Goal: Information Seeking & Learning: Learn about a topic

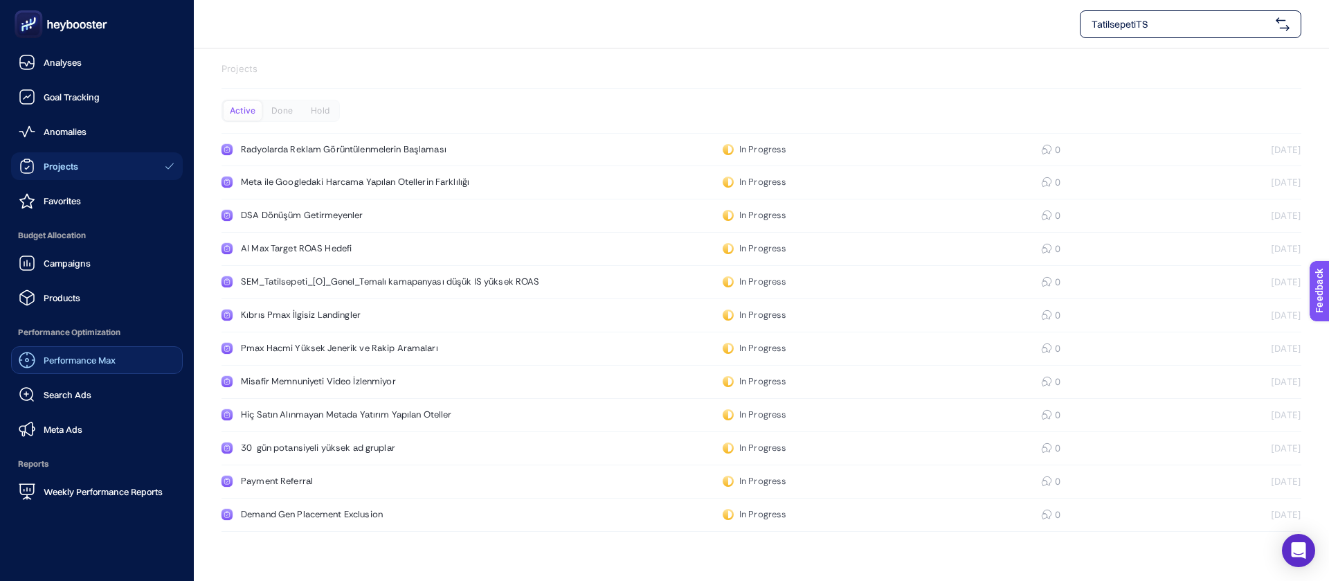
click at [107, 346] on link "Performance Max" at bounding box center [97, 360] width 172 height 28
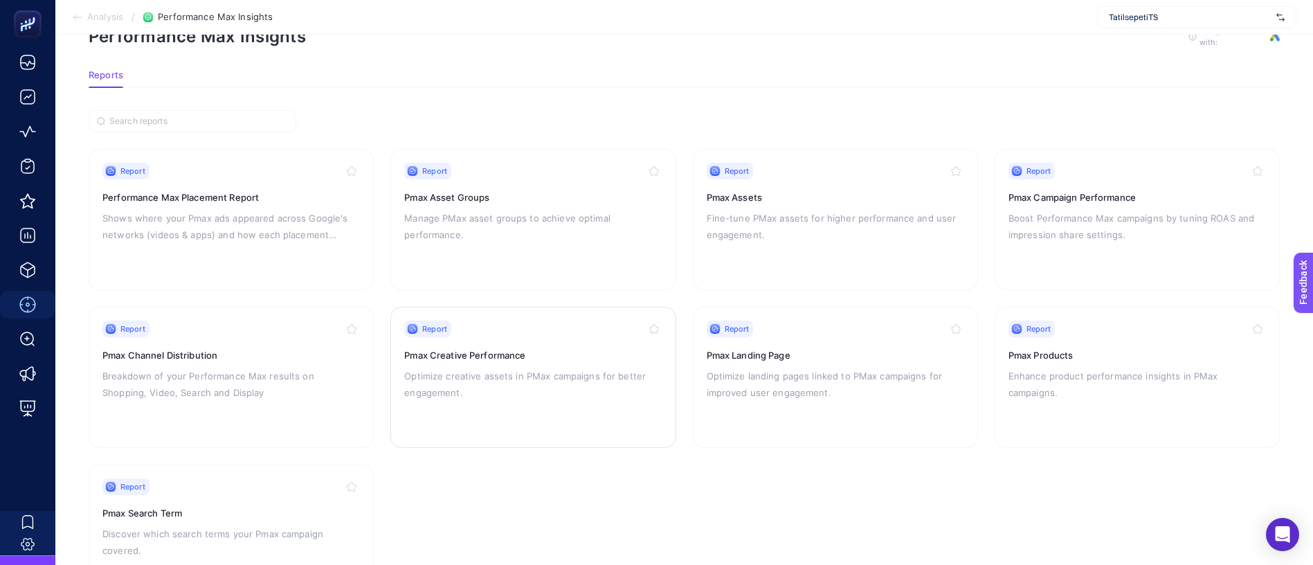
scroll to position [64, 0]
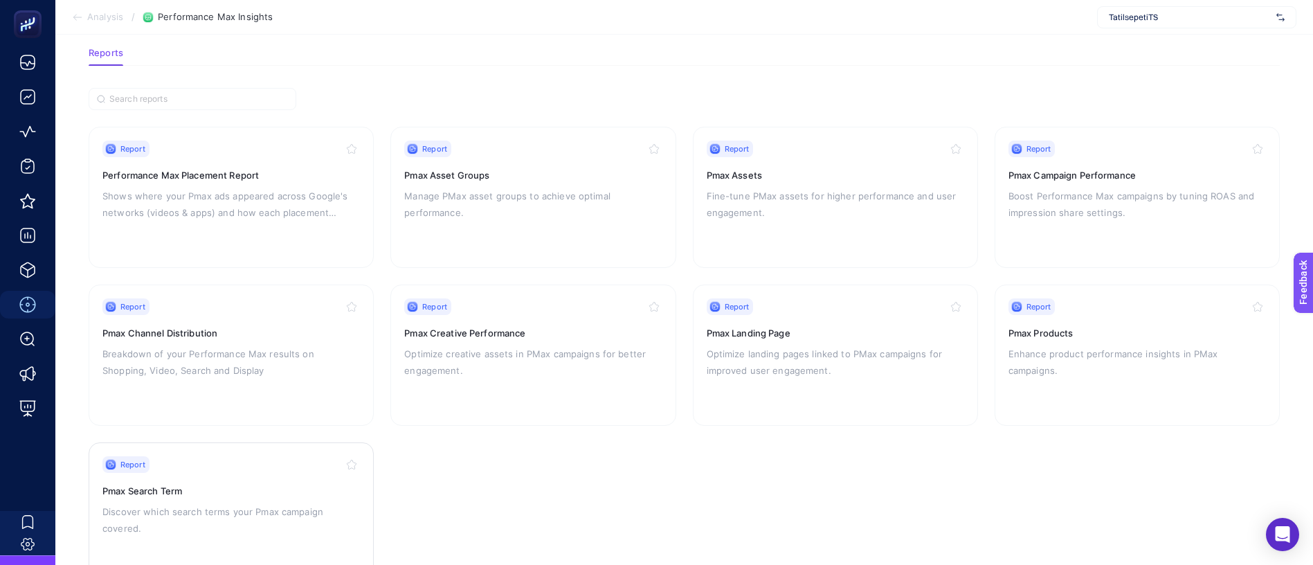
click at [233, 503] on p "Discover which search terms your Pmax campaign covered." at bounding box center [230, 519] width 257 height 33
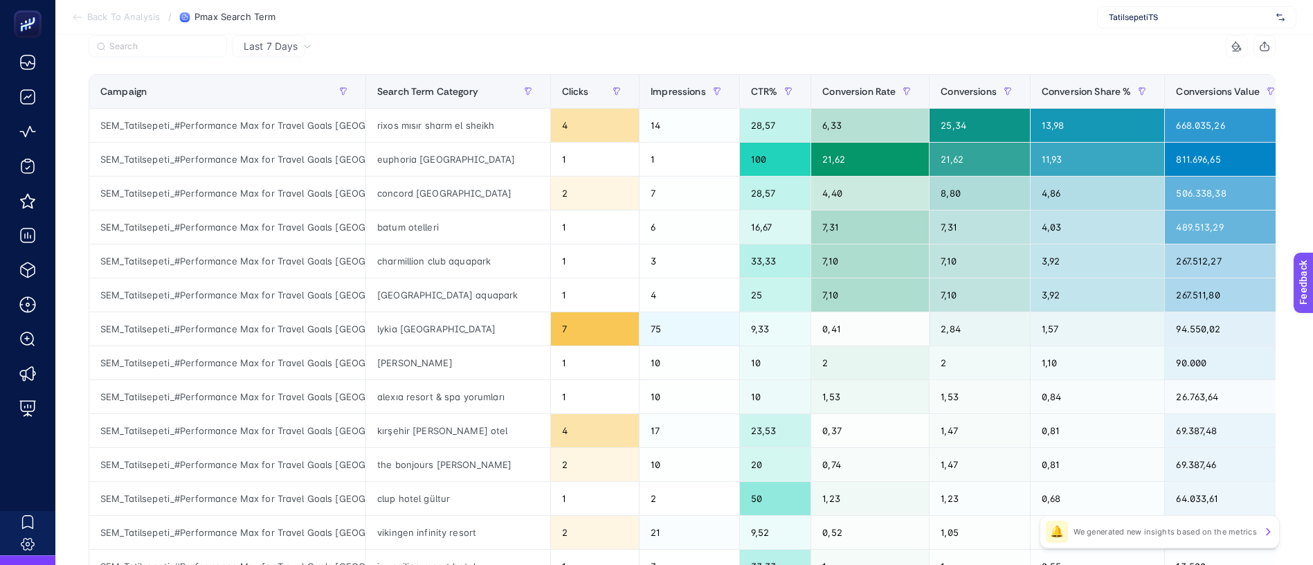
scroll to position [147, 0]
click at [606, 81] on div at bounding box center [617, 92] width 22 height 22
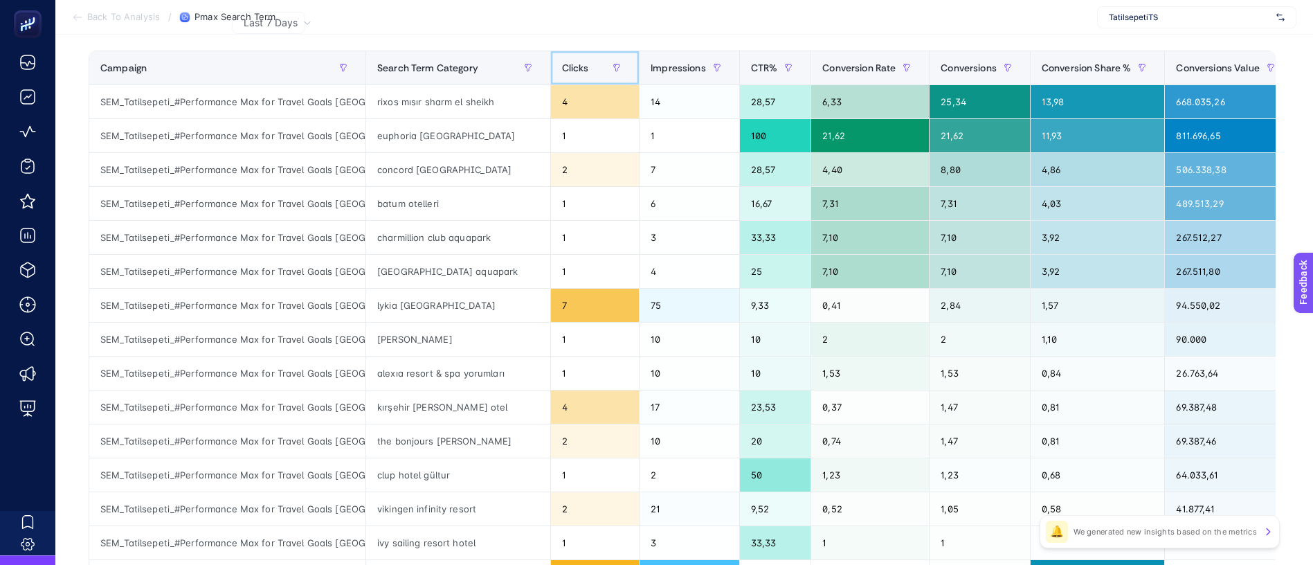
scroll to position [0, 0]
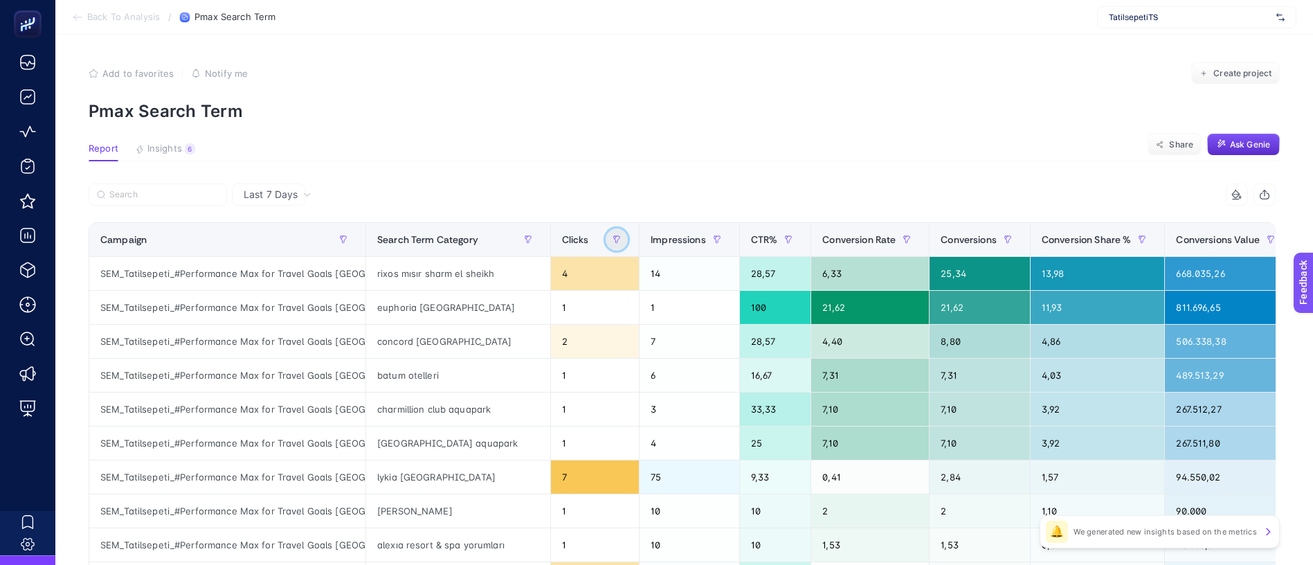
click at [606, 228] on button "button" at bounding box center [617, 239] width 22 height 22
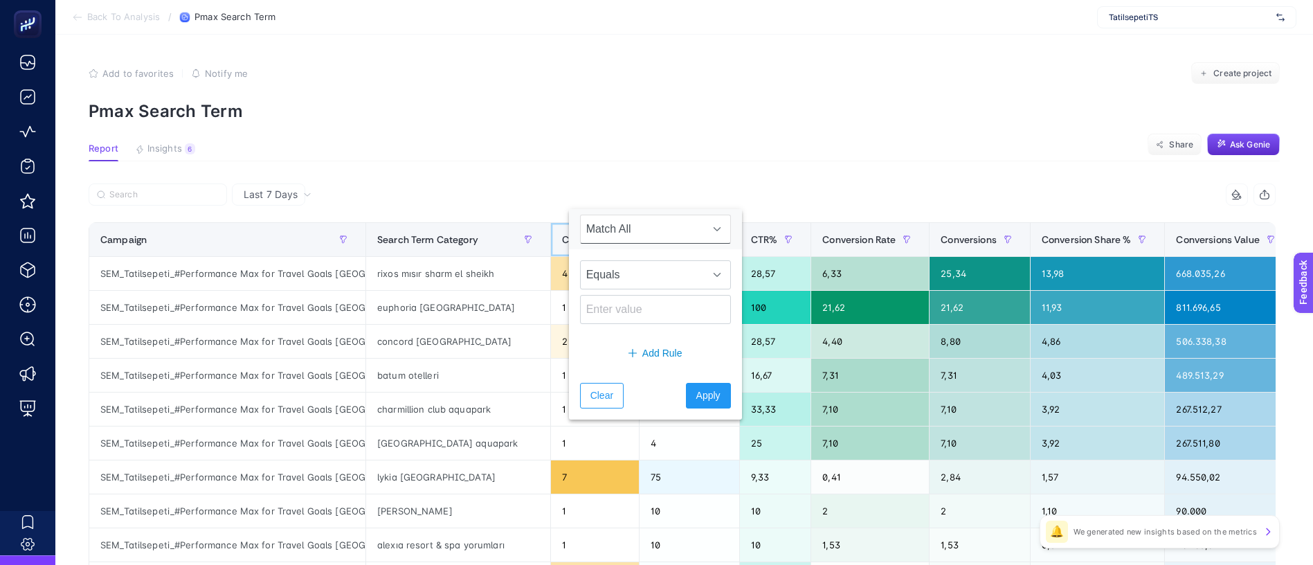
click at [562, 234] on span "Clicks" at bounding box center [575, 239] width 27 height 11
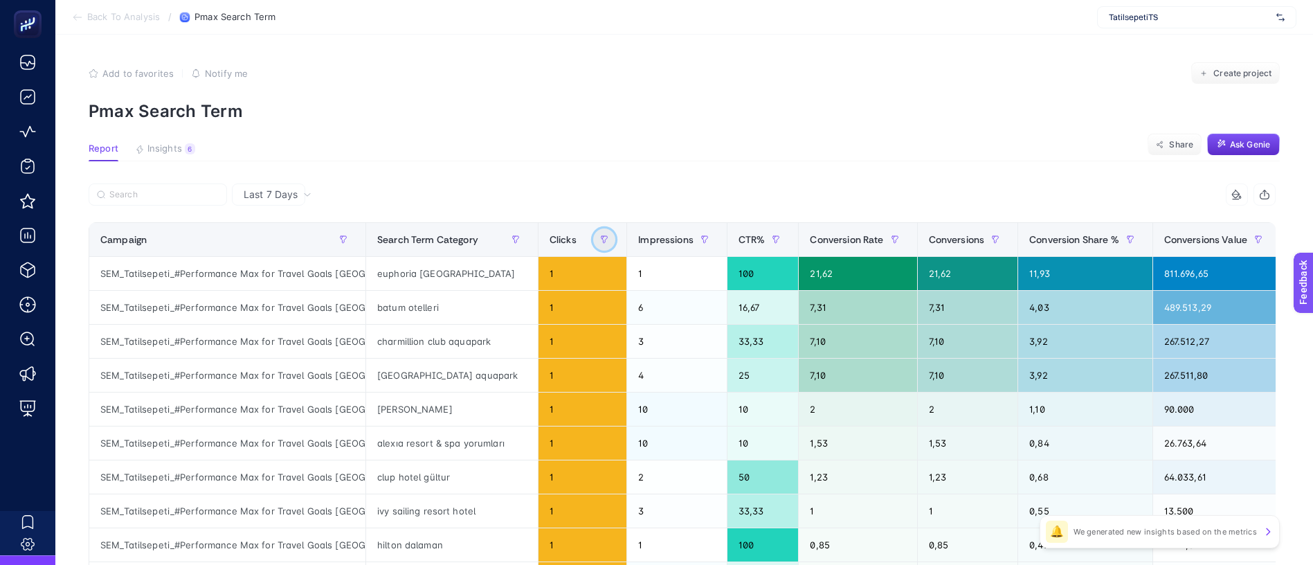
click at [600, 235] on icon "button" at bounding box center [604, 239] width 8 height 8
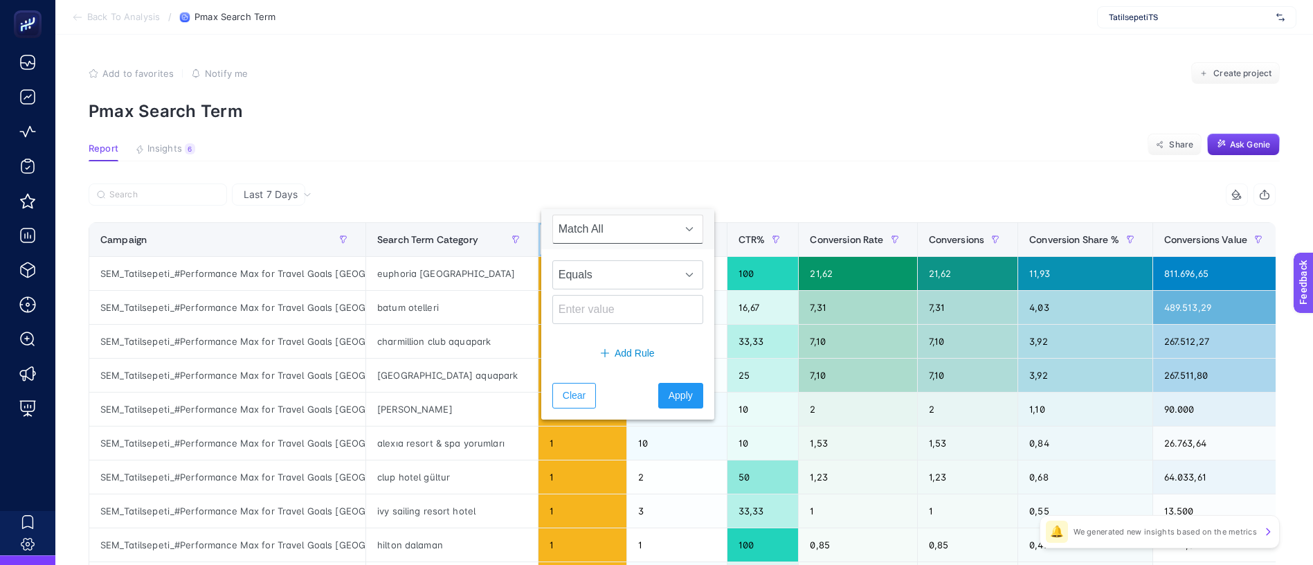
click at [549, 234] on span "Clicks" at bounding box center [562, 239] width 27 height 11
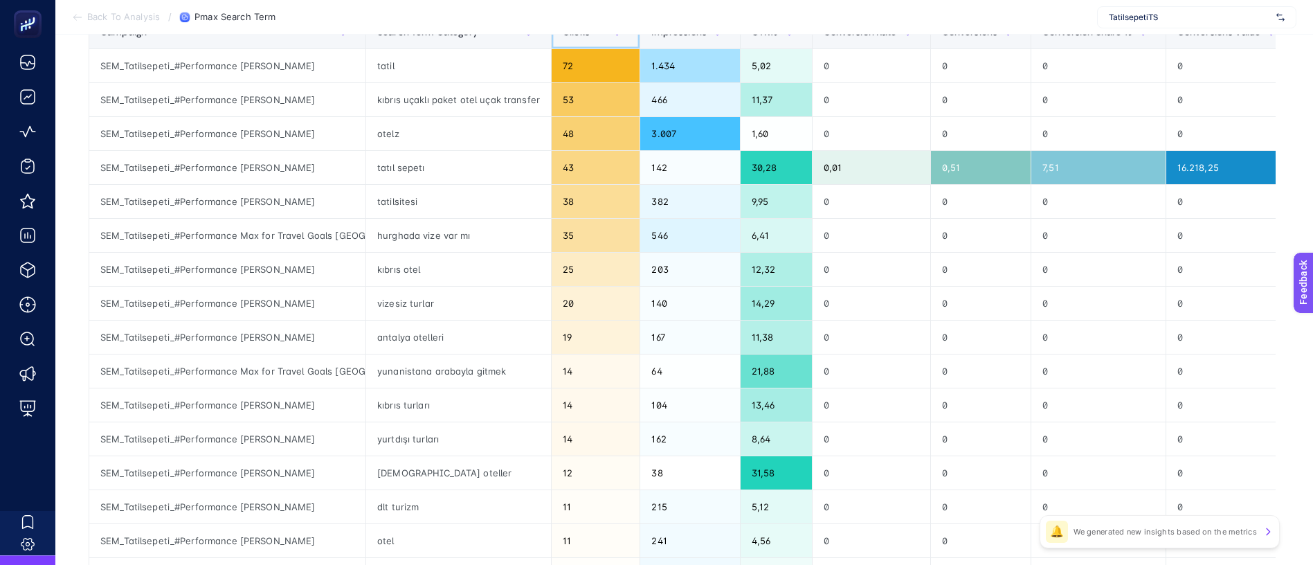
scroll to position [104, 0]
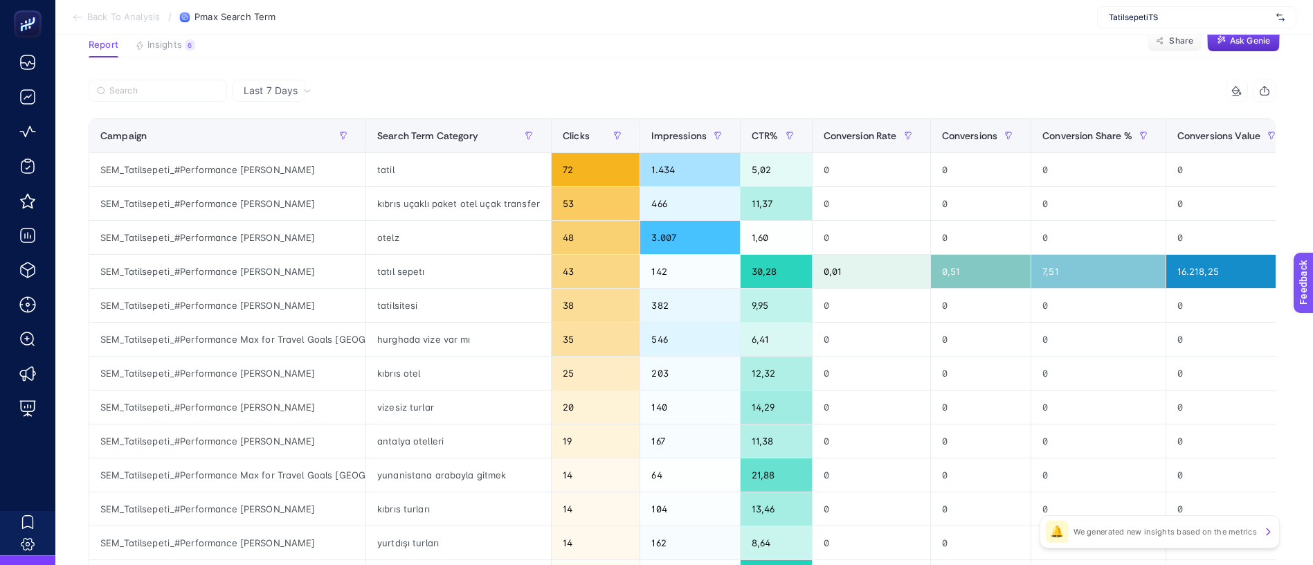
click at [271, 84] on span "Last 7 Days" at bounding box center [271, 91] width 54 height 14
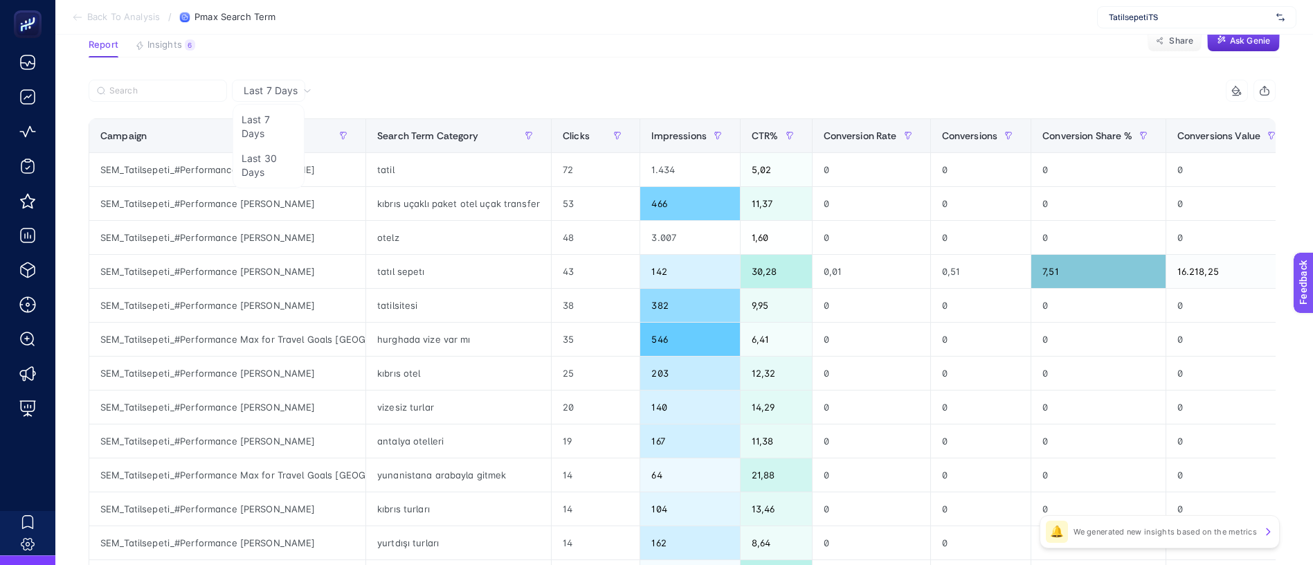
click at [540, 28] on section "Back To Analysis / Pmax Search Term TatilsepetiTS" at bounding box center [683, 17] width 1257 height 35
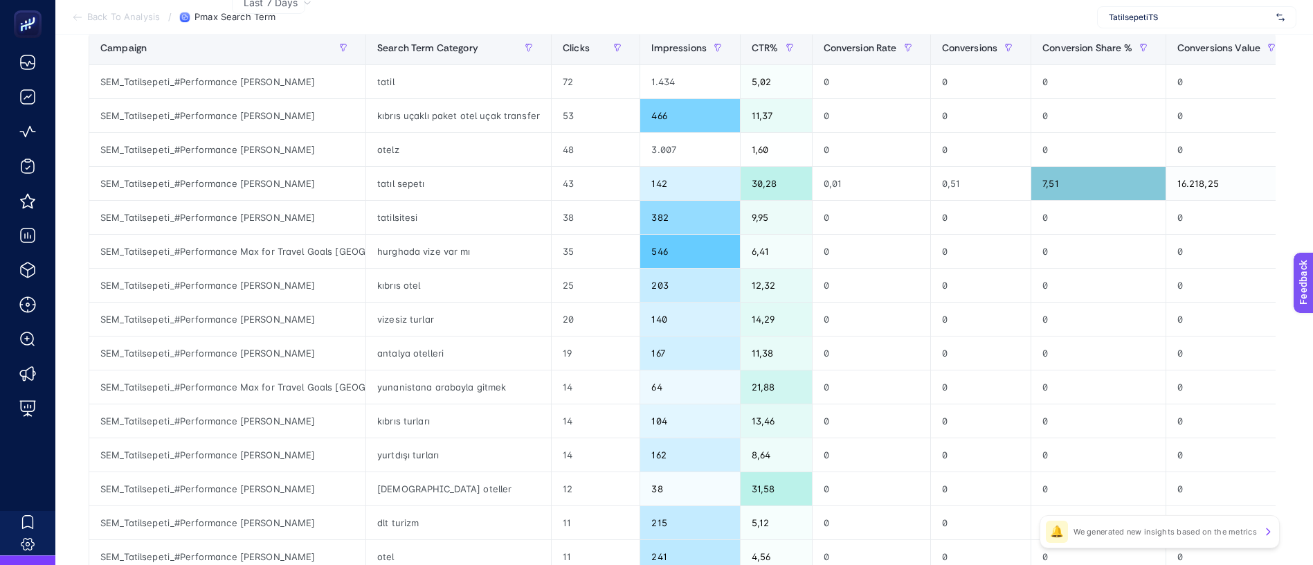
scroll to position [0, 0]
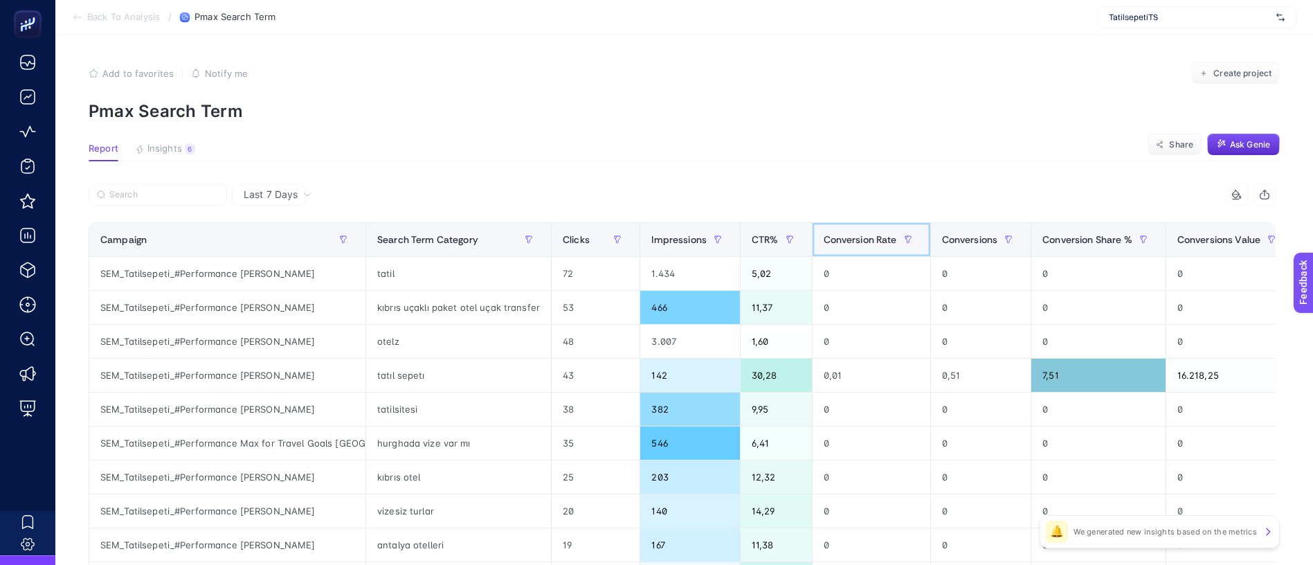
click at [823, 234] on span "Conversion Rate" at bounding box center [859, 239] width 73 height 11
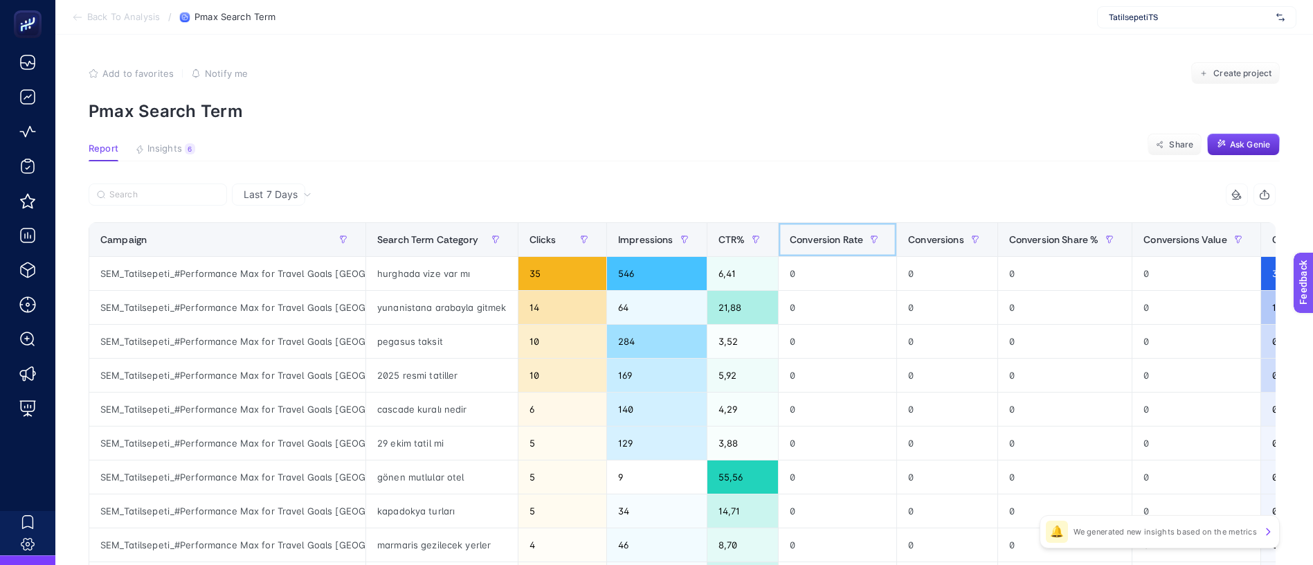
click at [790, 234] on span "Conversion Rate" at bounding box center [826, 239] width 73 height 11
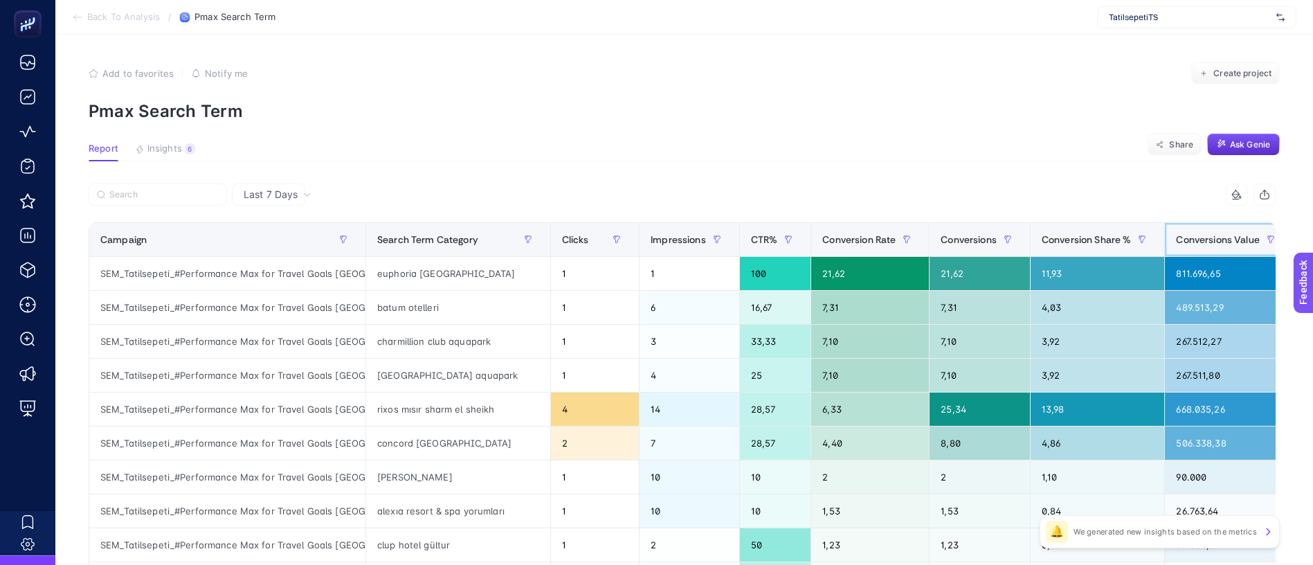
click at [1176, 234] on span "Conversions Value" at bounding box center [1217, 239] width 83 height 11
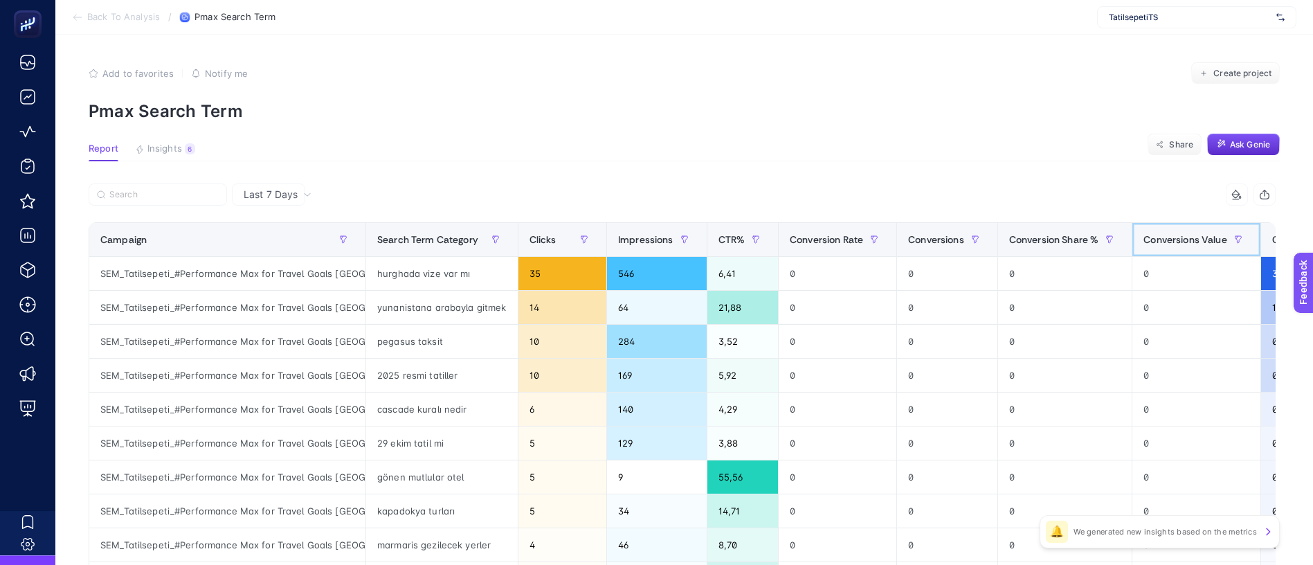
click at [1143, 234] on span "Conversions Value" at bounding box center [1184, 239] width 83 height 11
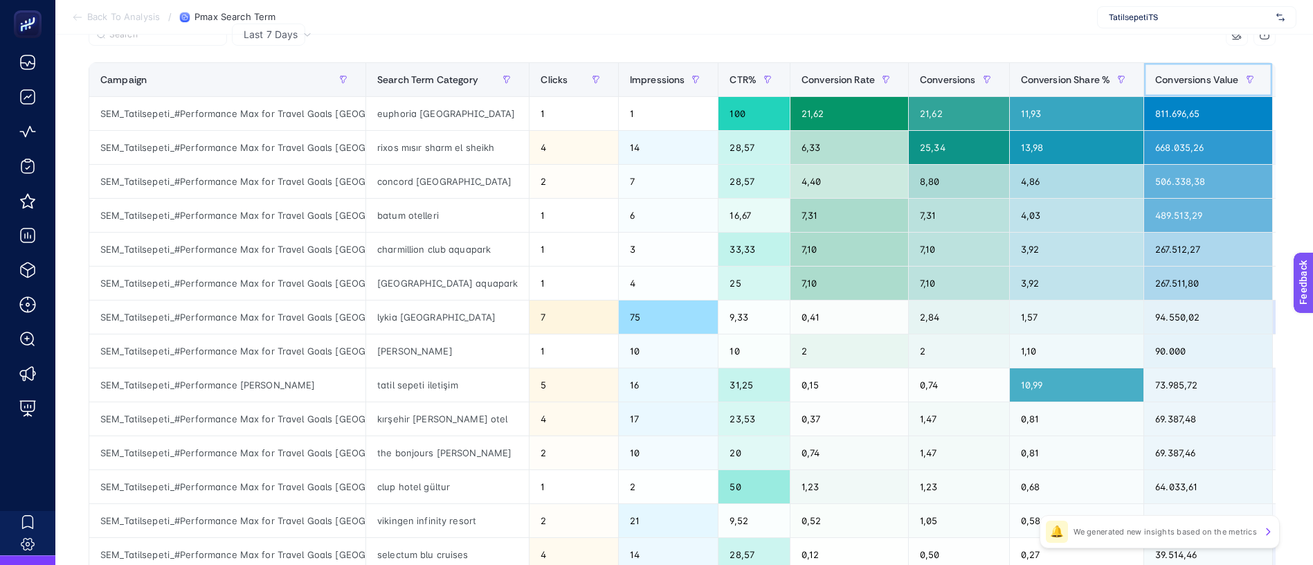
scroll to position [161, 0]
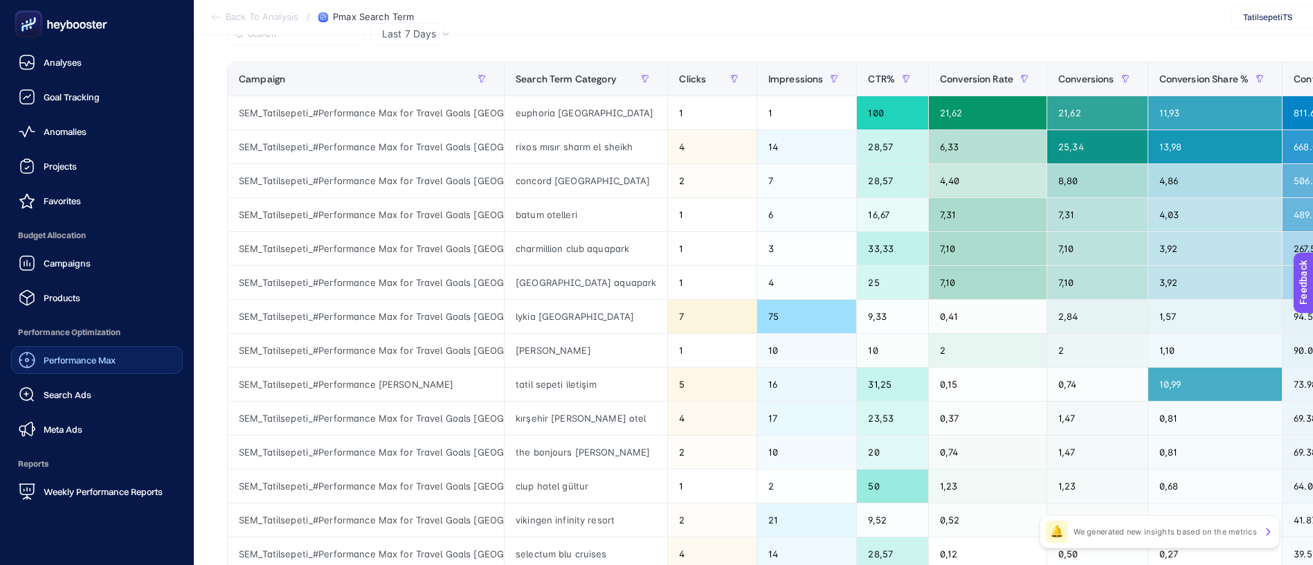
click at [95, 354] on span "Performance Max" at bounding box center [80, 359] width 72 height 11
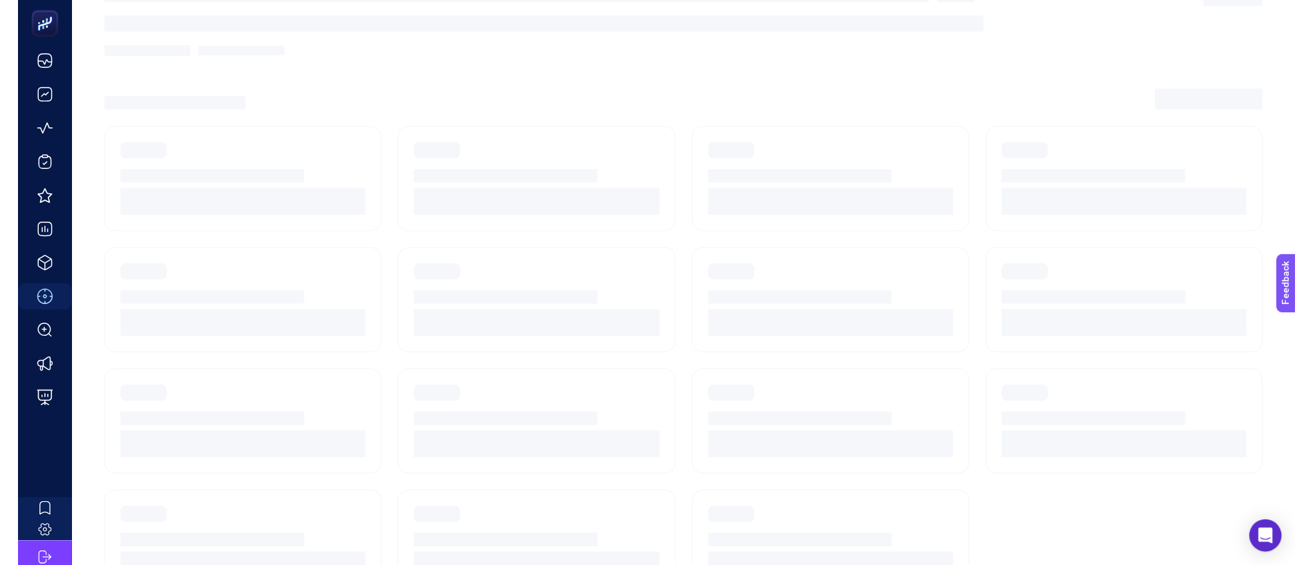
scroll to position [64, 0]
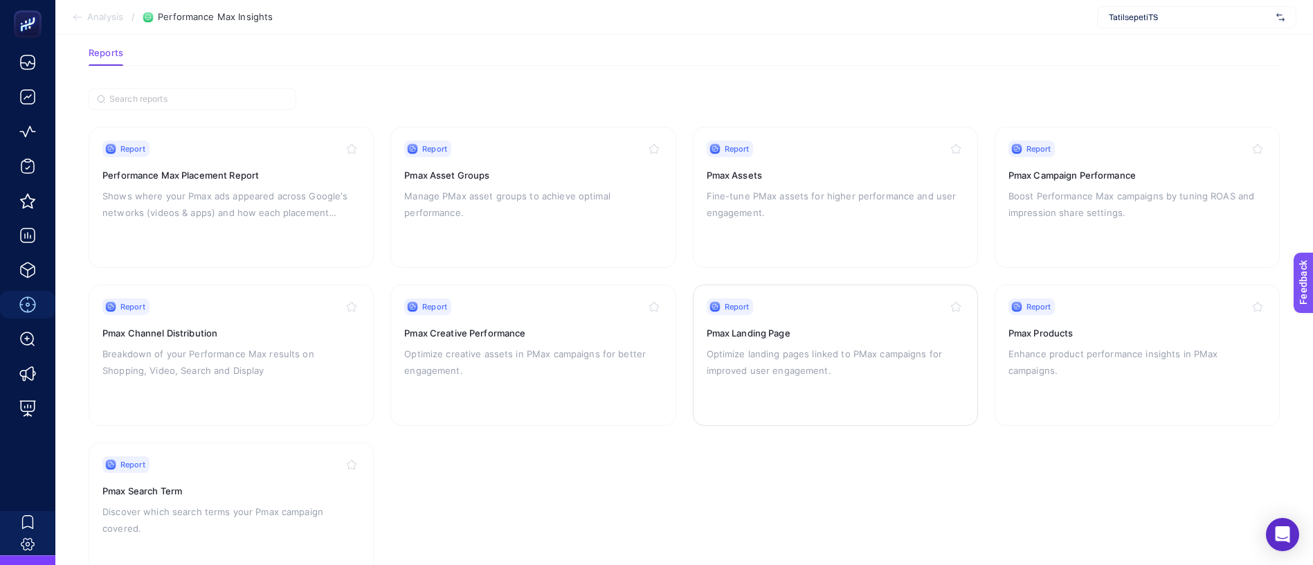
click at [862, 326] on h3 "Pmax Landing Page" at bounding box center [835, 333] width 257 height 14
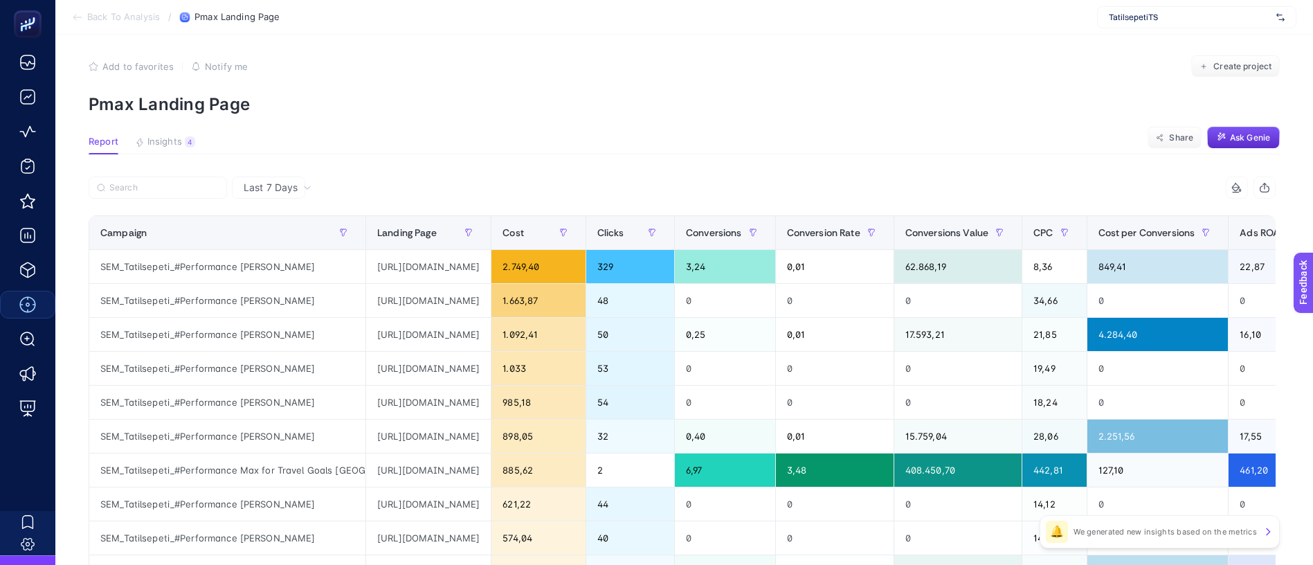
scroll to position [104, 0]
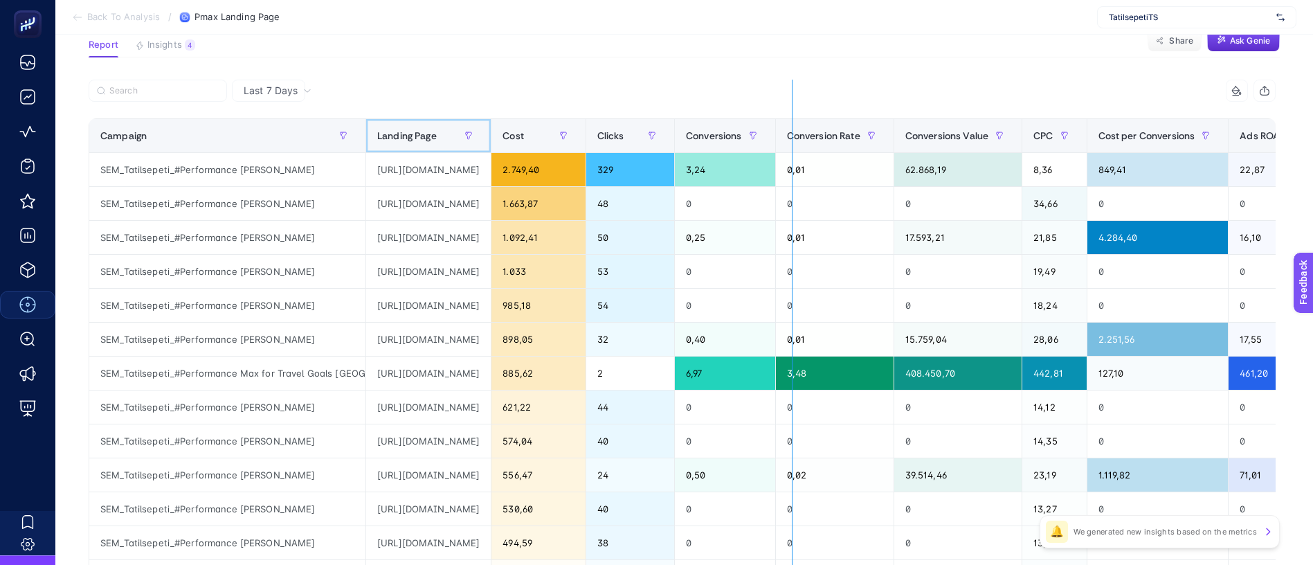
drag, startPoint x: 628, startPoint y: 95, endPoint x: 783, endPoint y: 97, distance: 155.7
click at [783, 97] on div "8 items selected Campaign Landing Page Cost Clicks Conversions Conversion Rate …" at bounding box center [682, 491] width 1187 height 822
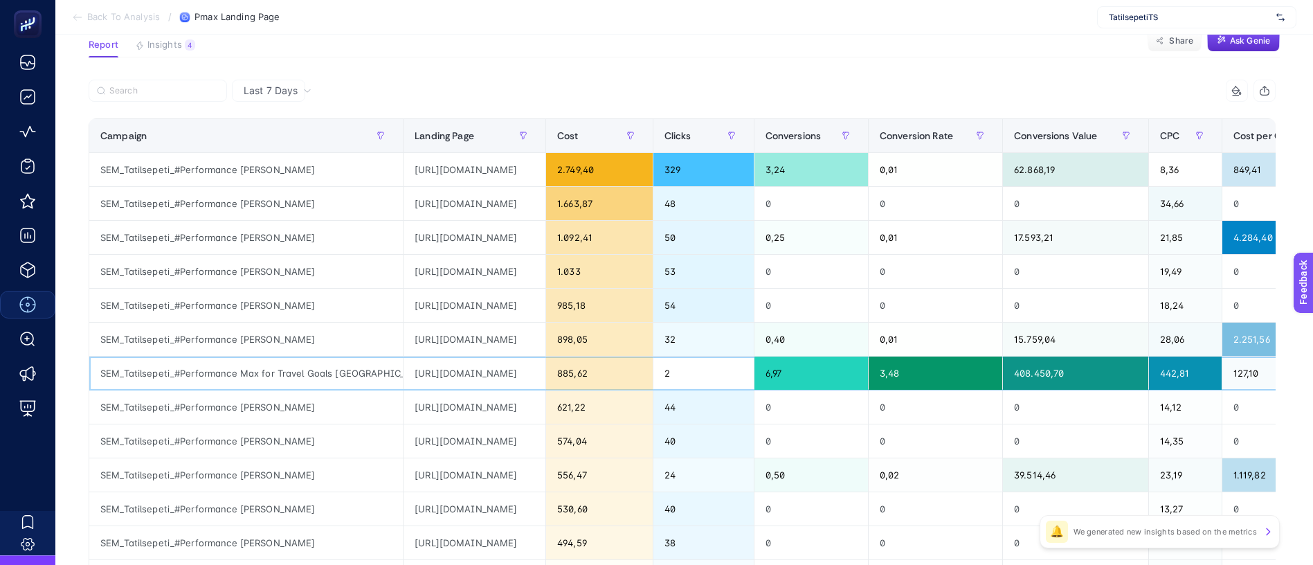
click at [545, 356] on div "[URL][DOMAIN_NAME]" at bounding box center [474, 372] width 142 height 33
click at [540, 255] on div "[URL][DOMAIN_NAME]" at bounding box center [474, 271] width 142 height 33
copy tr "[URL][DOMAIN_NAME]"
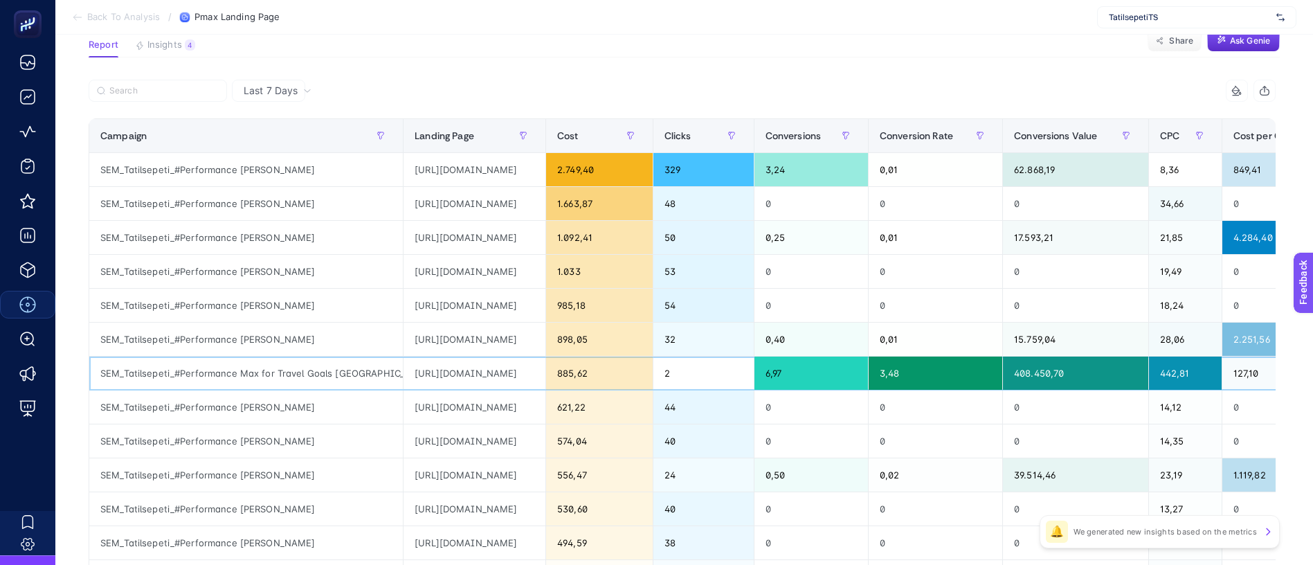
click at [545, 356] on div "[URL][DOMAIN_NAME]" at bounding box center [474, 372] width 142 height 33
copy tr "[URL][DOMAIN_NAME]"
click at [545, 322] on div "[URL][DOMAIN_NAME]" at bounding box center [474, 338] width 142 height 33
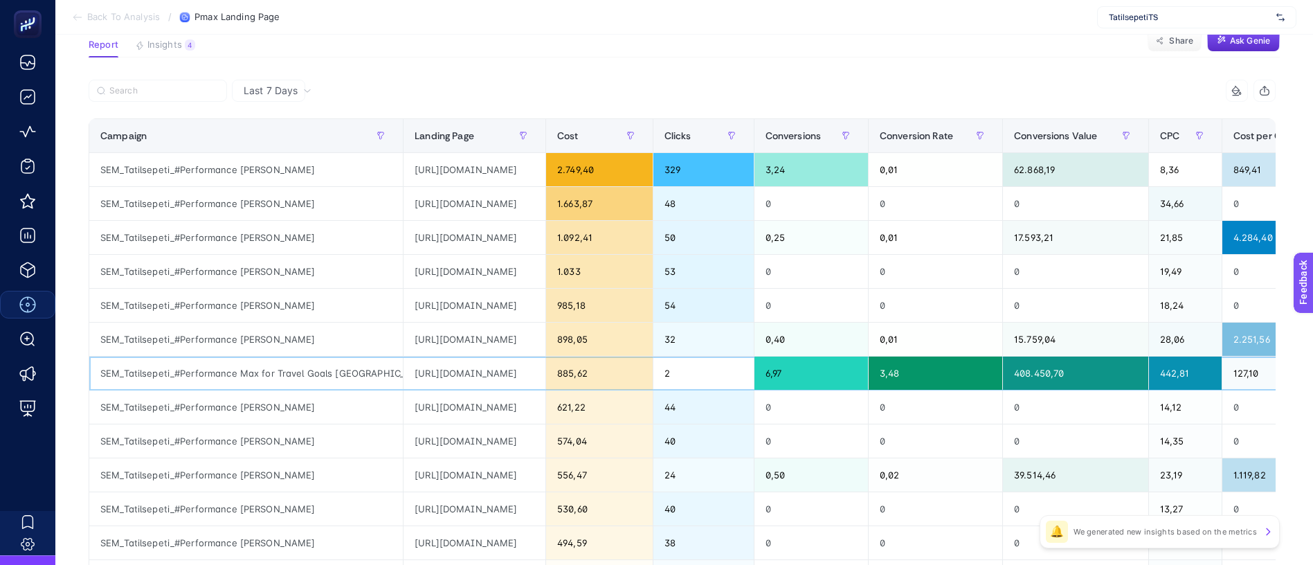
click at [545, 356] on div "[URL][DOMAIN_NAME]" at bounding box center [474, 372] width 142 height 33
click at [482, 356] on div "[URL][DOMAIN_NAME]" at bounding box center [474, 372] width 142 height 33
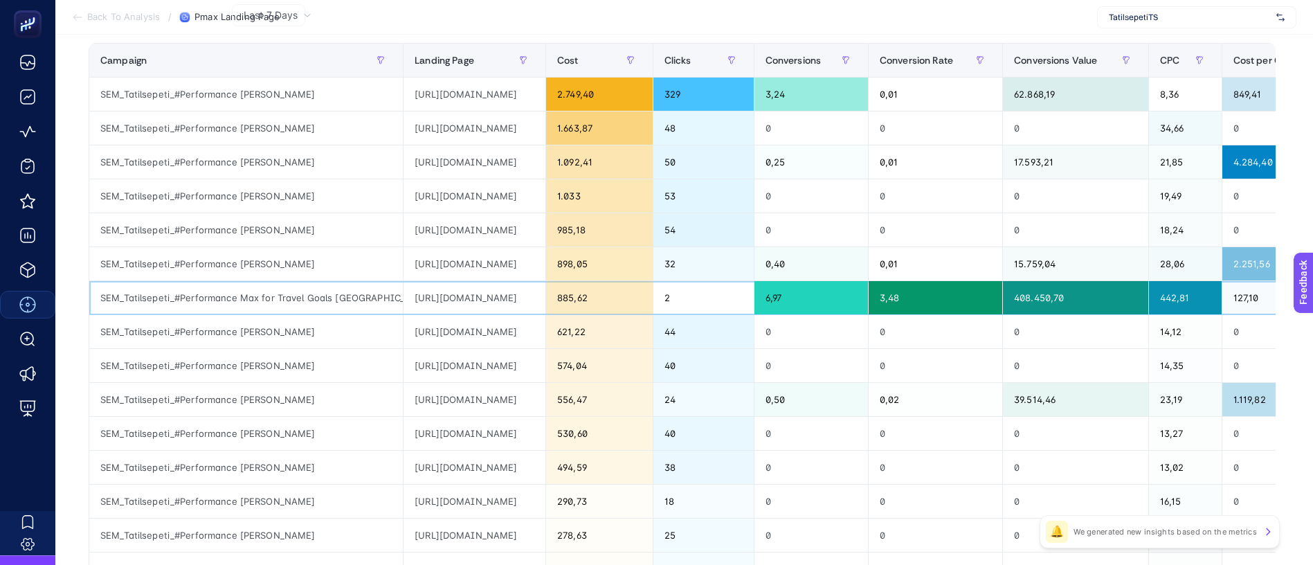
scroll to position [208, 0]
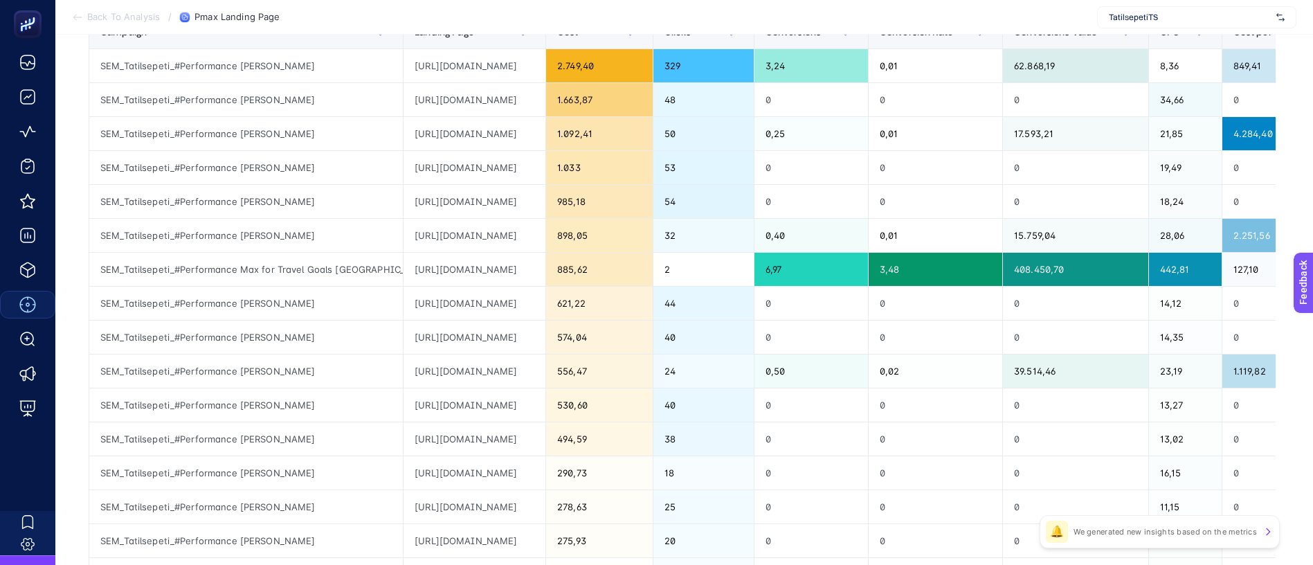
drag, startPoint x: 528, startPoint y: 481, endPoint x: 397, endPoint y: 482, distance: 130.8
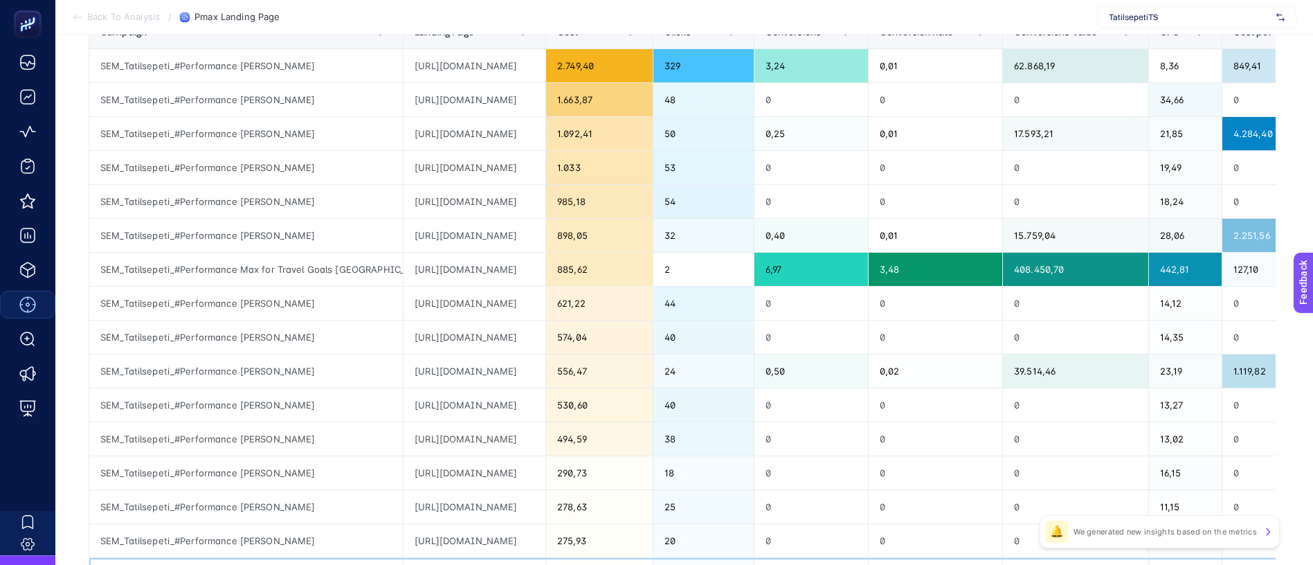
click at [444, 558] on div "[URL][DOMAIN_NAME]" at bounding box center [474, 574] width 142 height 33
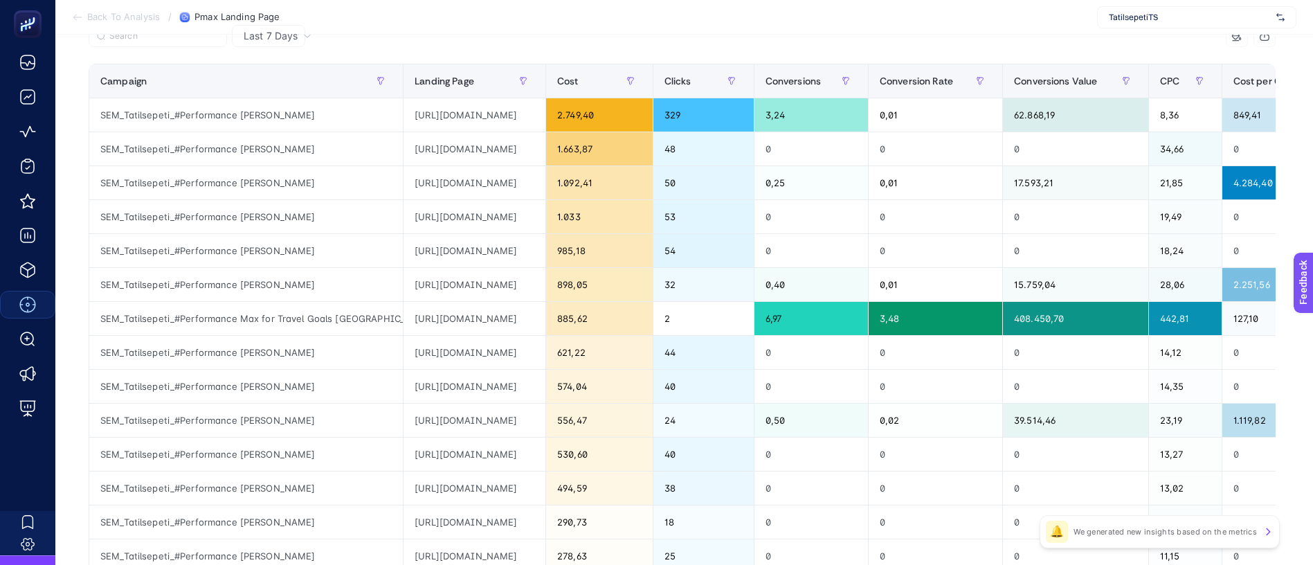
scroll to position [155, 0]
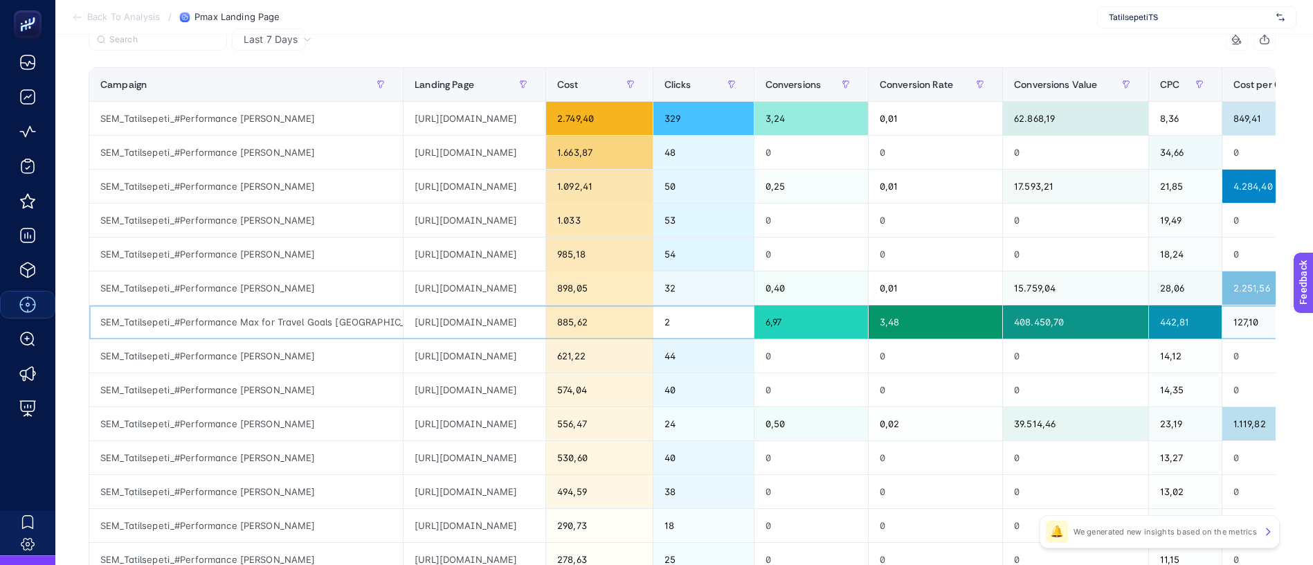
click at [545, 305] on div "[URL][DOMAIN_NAME]" at bounding box center [474, 321] width 142 height 33
drag, startPoint x: 781, startPoint y: 221, endPoint x: 567, endPoint y: 225, distance: 213.9
click at [567, 305] on tr "SEM_Tatilsepeti_#Performance Max for Travel Goals Kıbrıs [URL][DOMAIN_NAME] 885…" at bounding box center [816, 322] width 1454 height 34
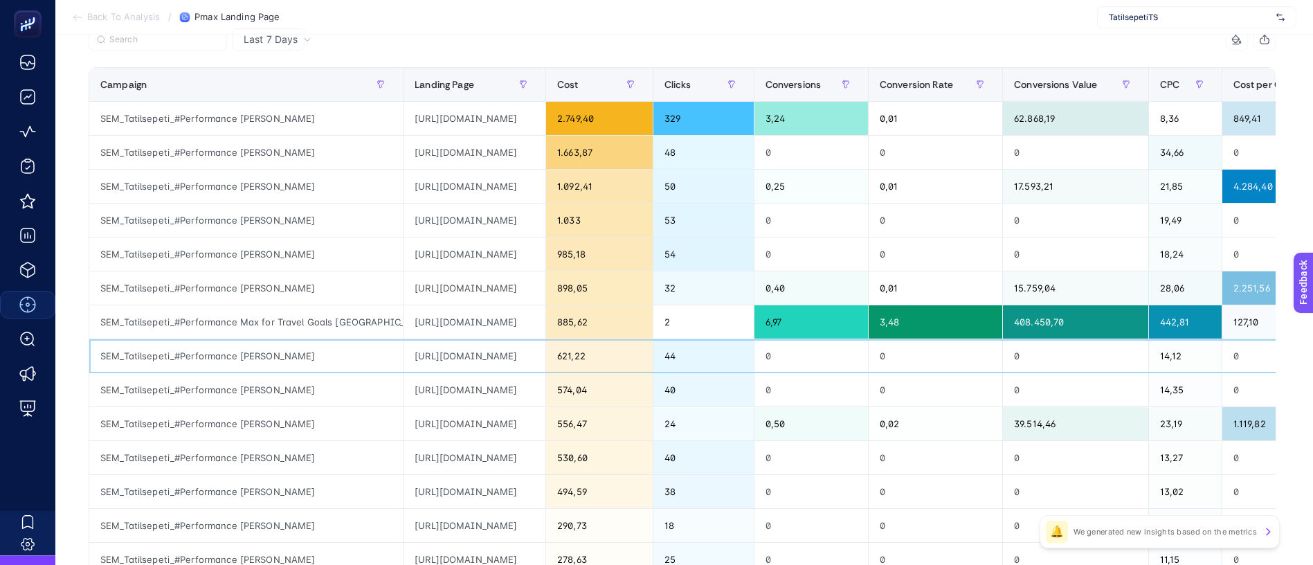
click at [494, 339] on div "[URL][DOMAIN_NAME]" at bounding box center [474, 355] width 142 height 33
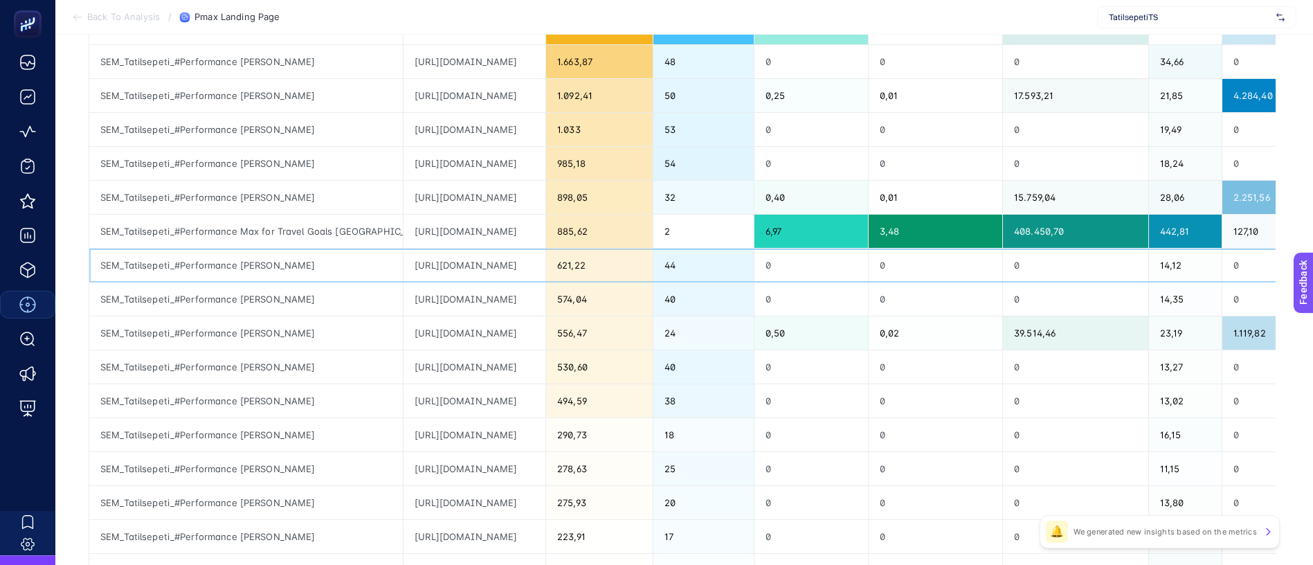
scroll to position [311, 0]
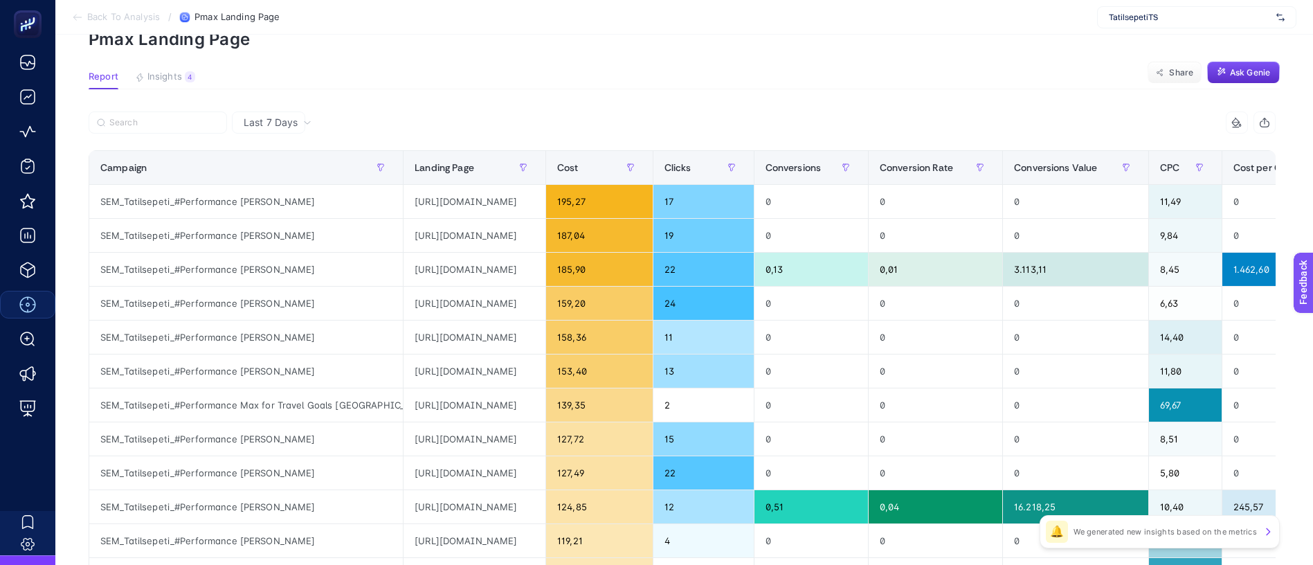
scroll to position [104, 0]
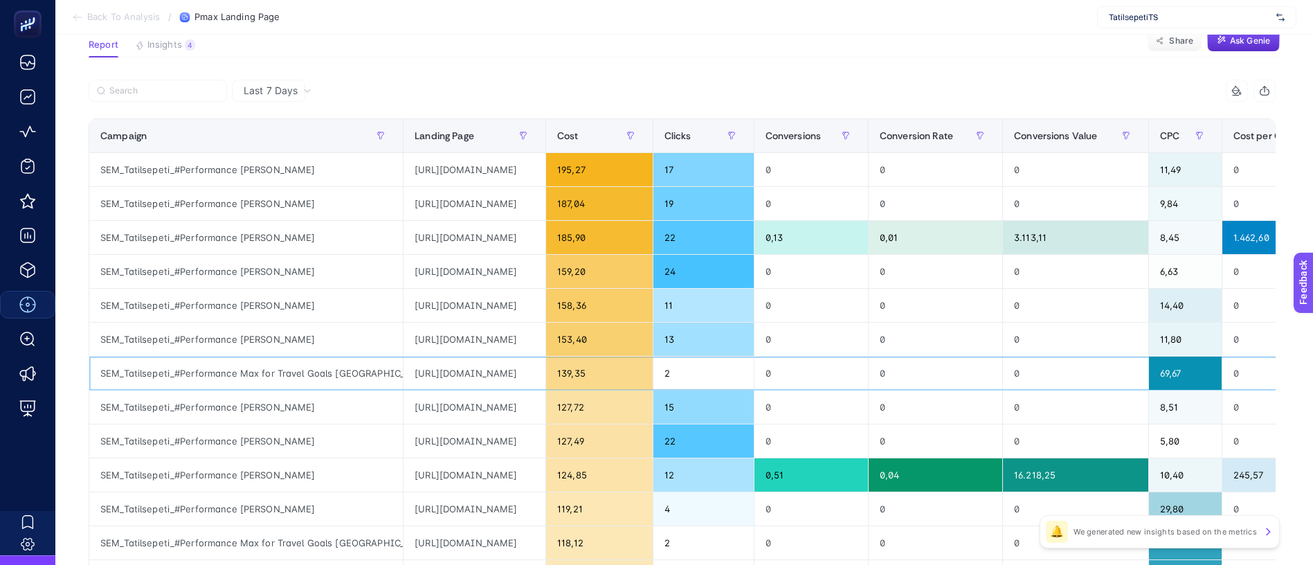
drag, startPoint x: 262, startPoint y: 275, endPoint x: 680, endPoint y: 283, distance: 418.7
click at [680, 356] on tr "SEM_Tatilsepeti_#Performance Max for Travel Goals [GEOGRAPHIC_DATA] [URL][DOMAI…" at bounding box center [816, 373] width 1454 height 34
drag, startPoint x: 564, startPoint y: 368, endPoint x: 563, endPoint y: 376, distance: 8.3
click at [545, 492] on div "[URL][DOMAIN_NAME]" at bounding box center [474, 508] width 142 height 33
